Goal: Information Seeking & Learning: Learn about a topic

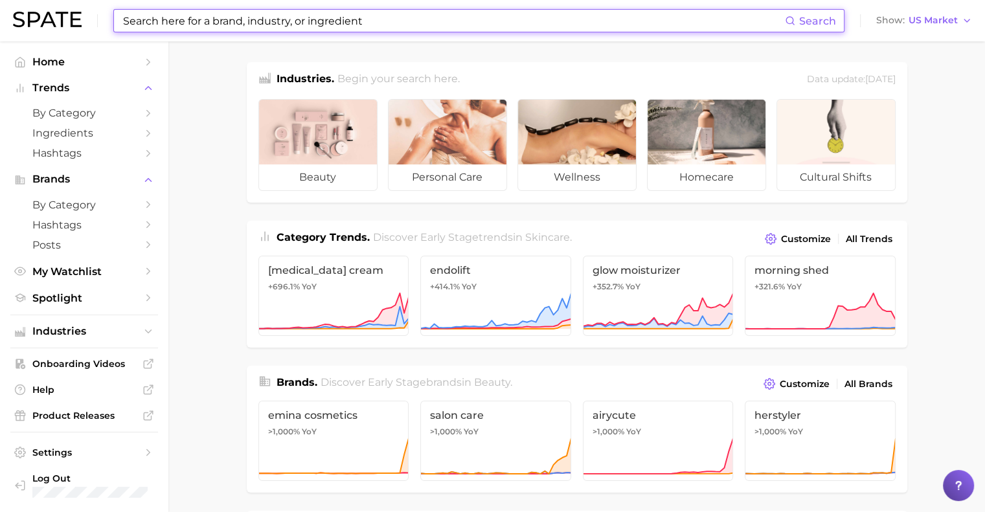
click at [164, 29] on input at bounding box center [453, 21] width 663 height 22
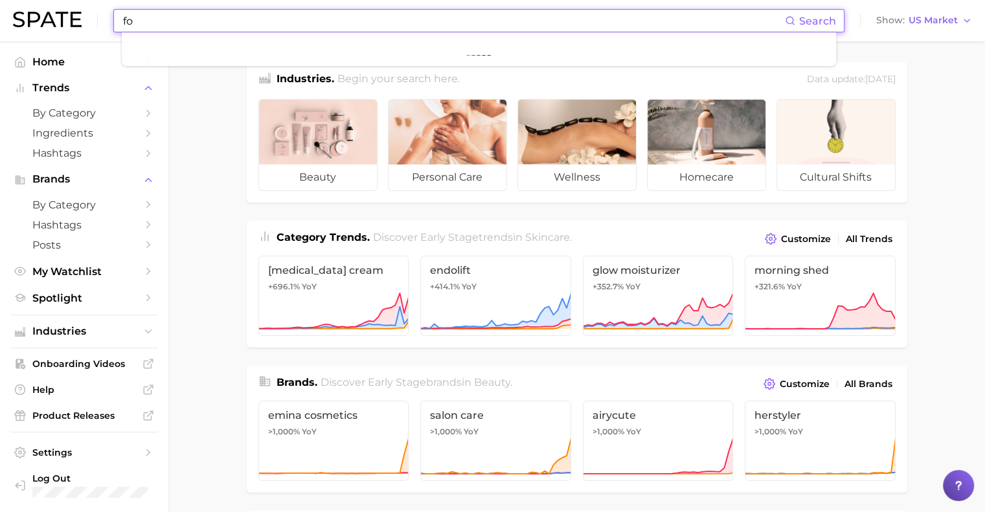
type input "f"
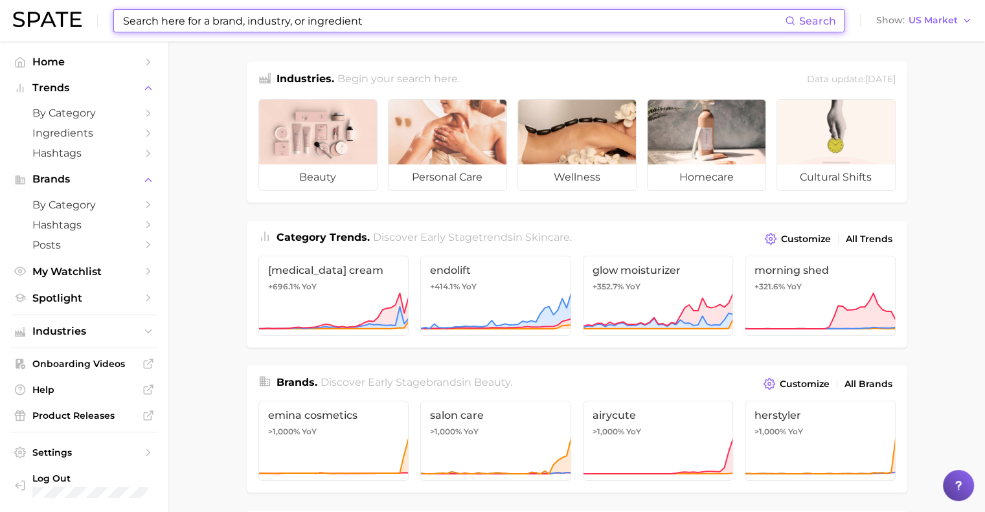
type input "e"
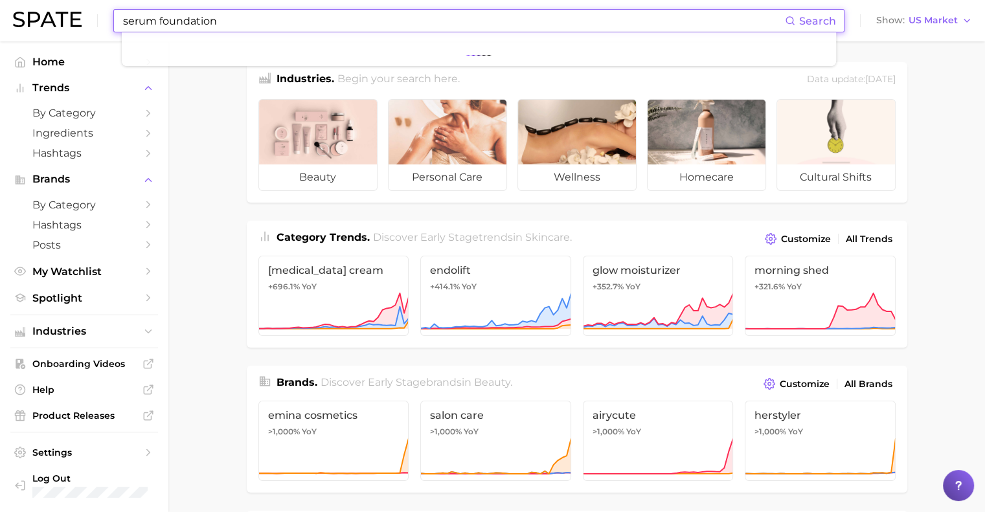
type input "serum foundation"
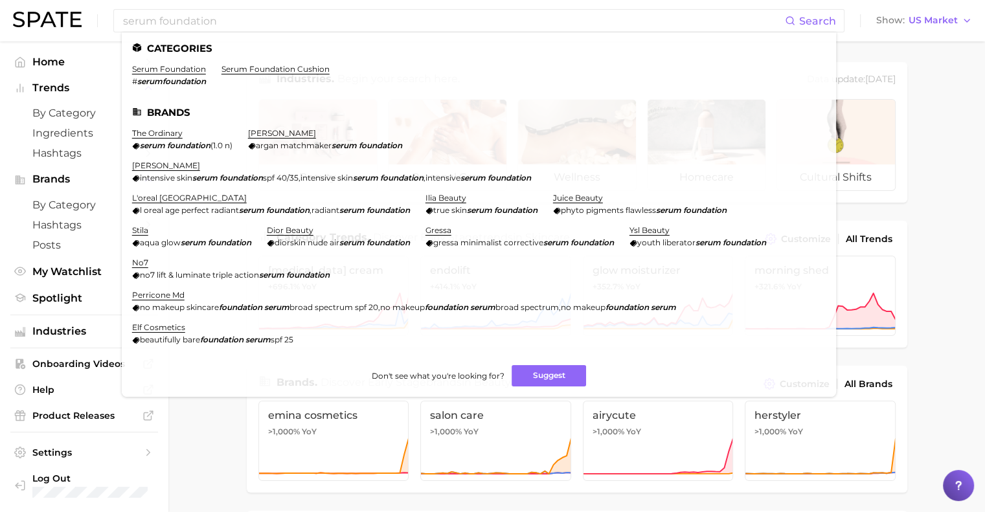
click at [158, 74] on link "serum foundation" at bounding box center [169, 69] width 74 height 10
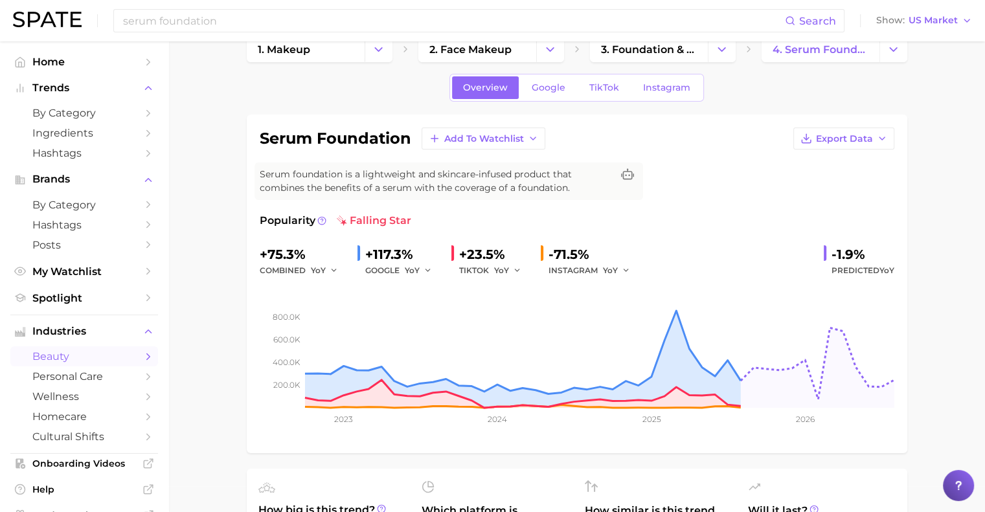
scroll to position [27, 0]
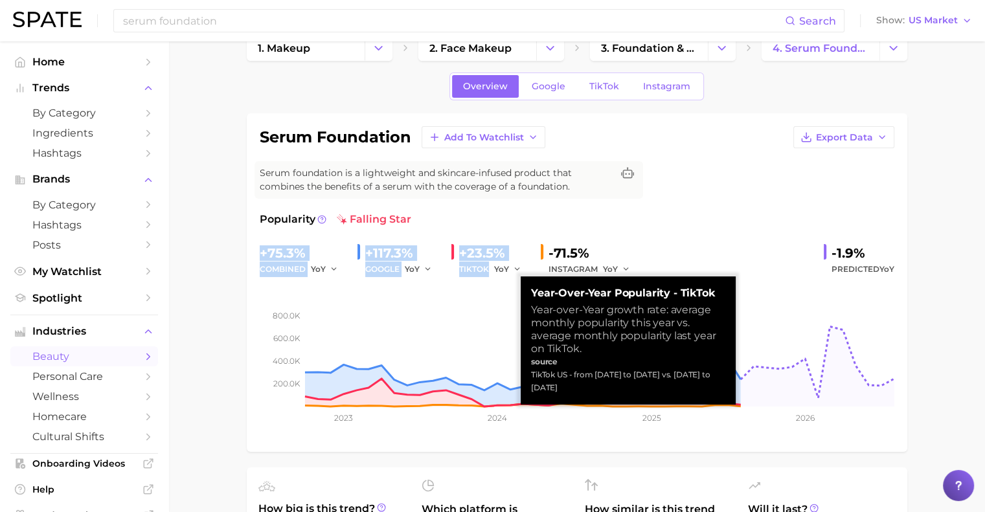
drag, startPoint x: 253, startPoint y: 252, endPoint x: 500, endPoint y: 269, distance: 248.0
click at [500, 269] on div "serum foundation Add to Watchlist Export Data Serum foundation is a lightweight…" at bounding box center [577, 282] width 661 height 339
copy div "+75.3% combined YoY +117.3% GOOGLE YoY +23.5% TIKTOK"
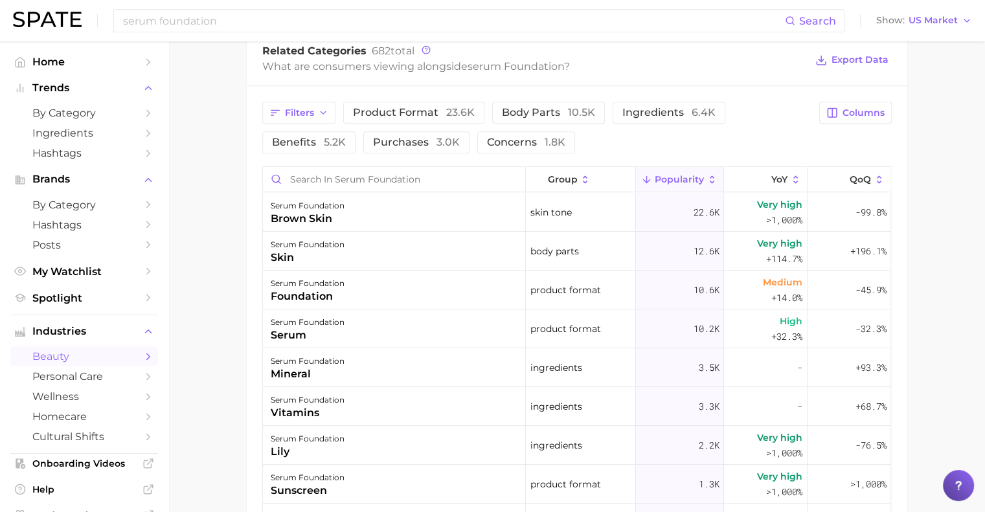
scroll to position [644, 0]
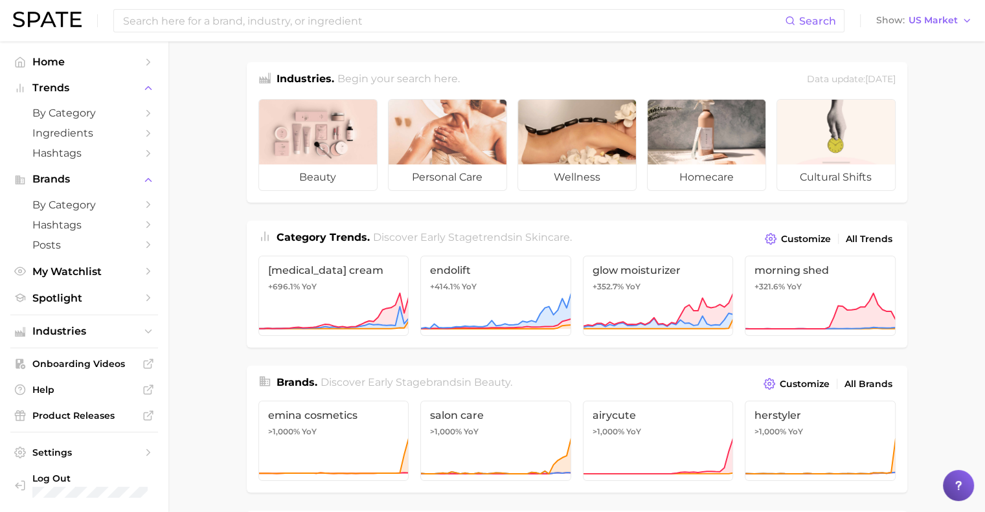
click at [0, 361] on nav "Home Trends by Category Ingredients Hashtags Brands by Category Hashtags Posts …" at bounding box center [84, 276] width 168 height 471
click at [192, 20] on input at bounding box center [453, 21] width 663 height 22
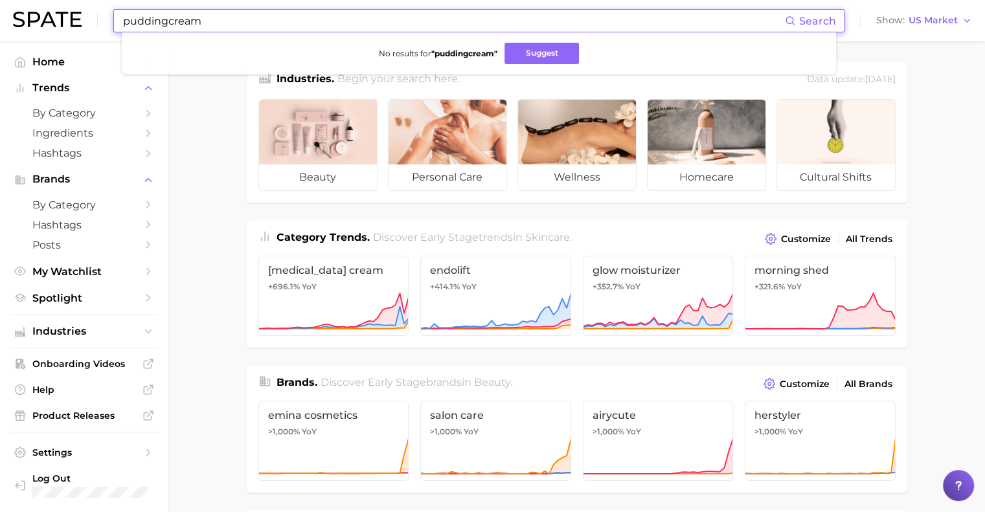
type input "puddingcream"
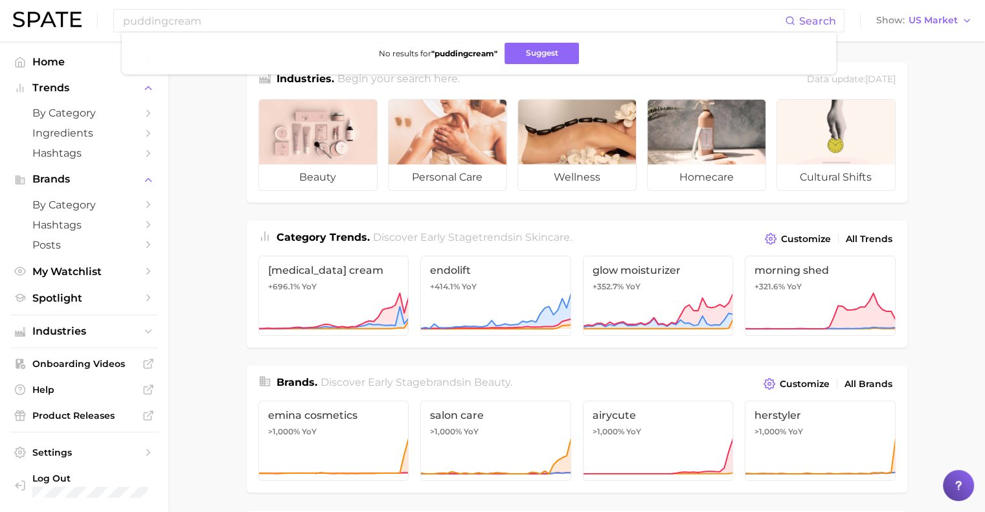
click at [125, 293] on span "Spotlight" at bounding box center [84, 298] width 104 height 12
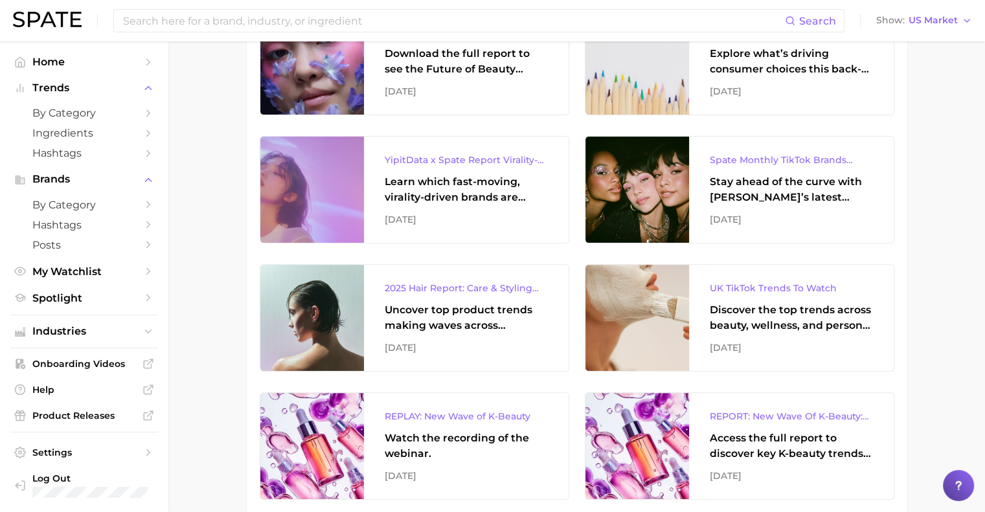
scroll to position [389, 0]
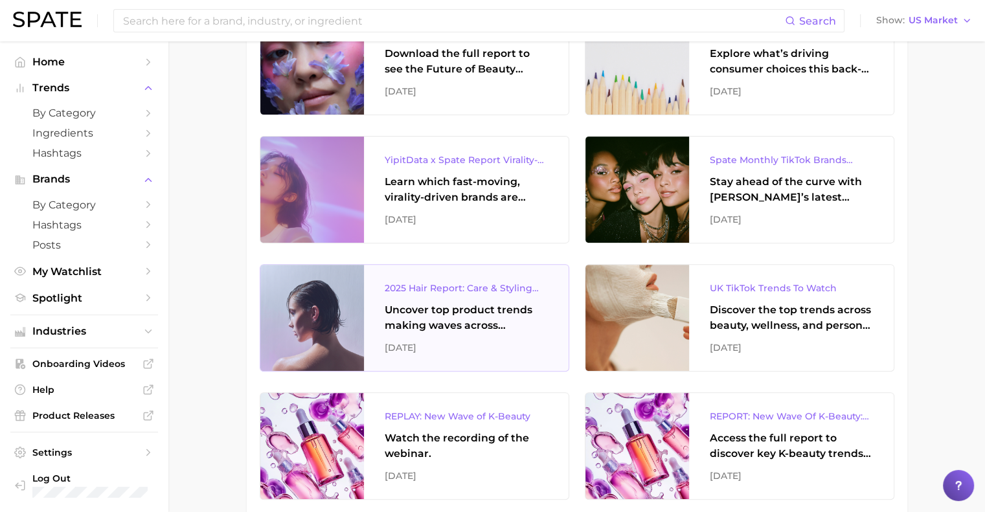
click at [428, 318] on div "Uncover top product trends making waves across platforms — along with key insig…" at bounding box center [466, 317] width 163 height 31
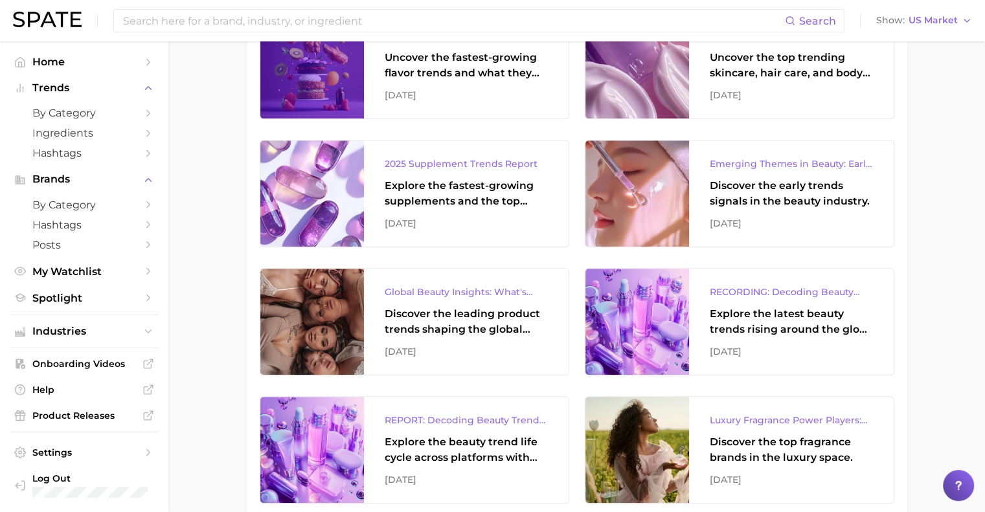
scroll to position [1026, 0]
drag, startPoint x: 319, startPoint y: 388, endPoint x: 206, endPoint y: 396, distance: 112.9
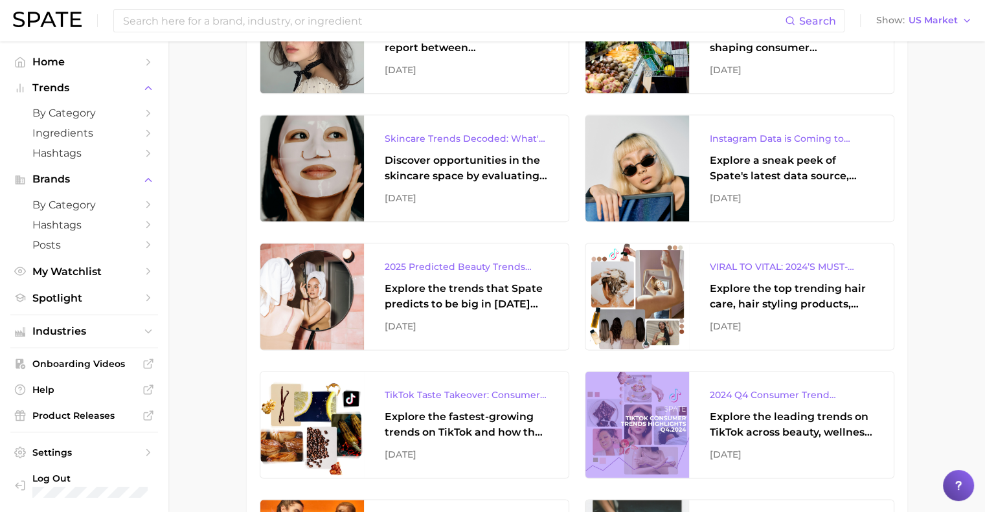
scroll to position [1567, 0]
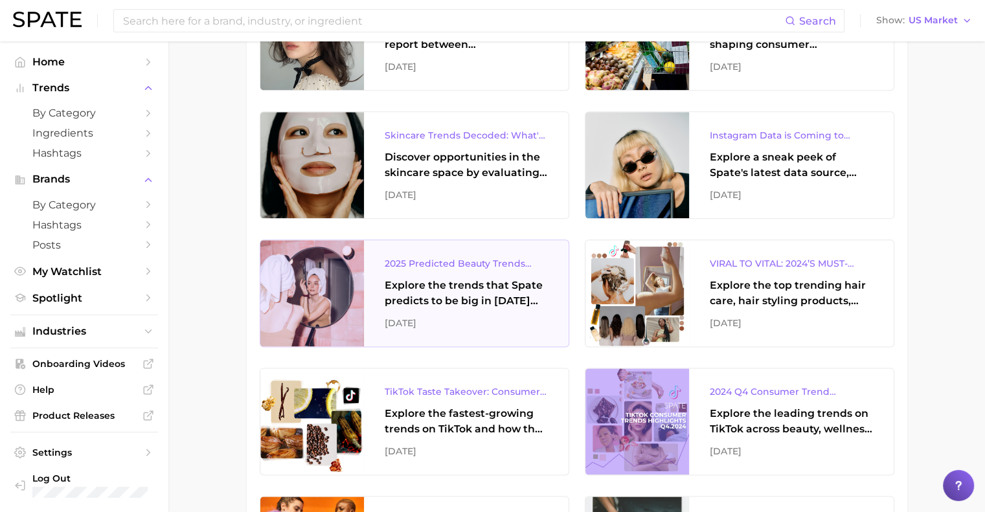
click at [481, 295] on div "Explore the trends that Spate predicts to be big in 2025 across the skin, hair,…" at bounding box center [466, 293] width 163 height 31
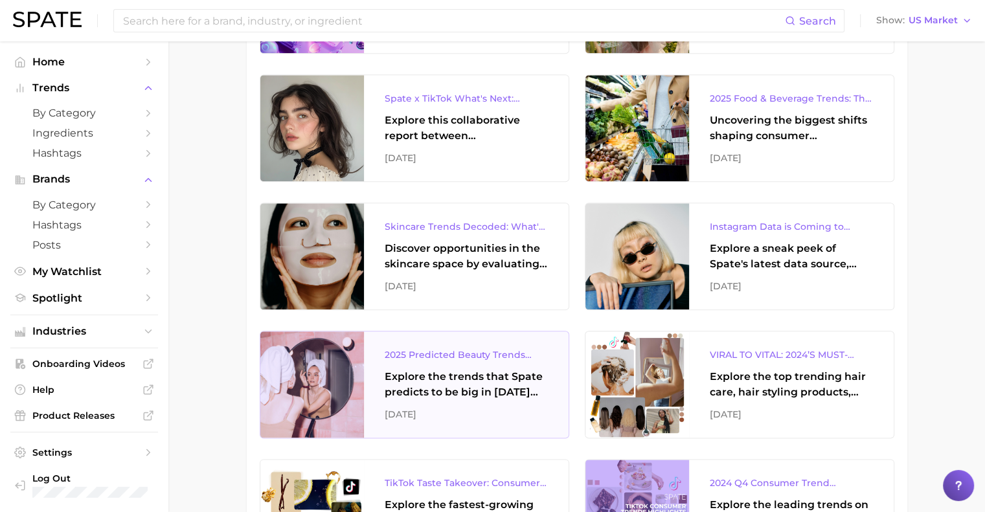
scroll to position [1475, 0]
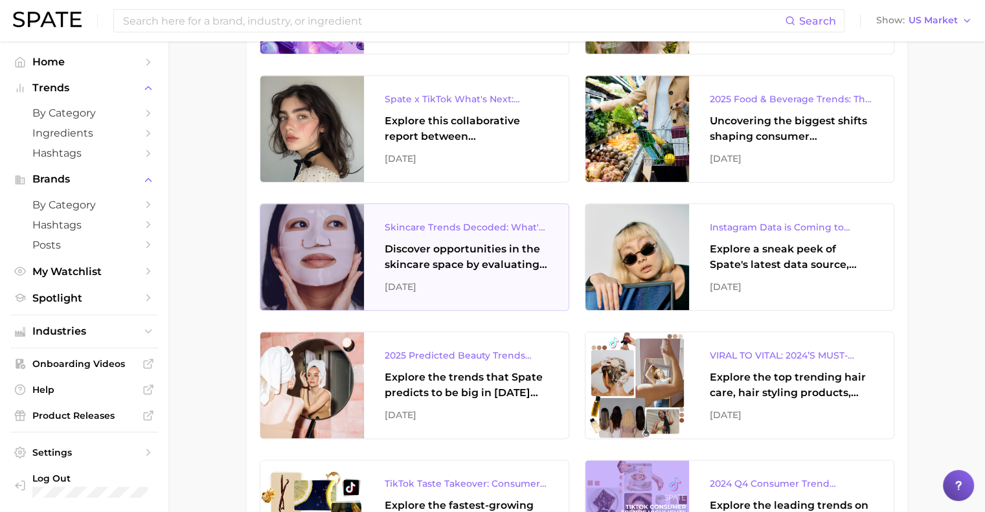
drag, startPoint x: 492, startPoint y: 232, endPoint x: 345, endPoint y: 287, distance: 157.4
click at [345, 287] on div at bounding box center [312, 257] width 104 height 106
